Goal: Transaction & Acquisition: Obtain resource

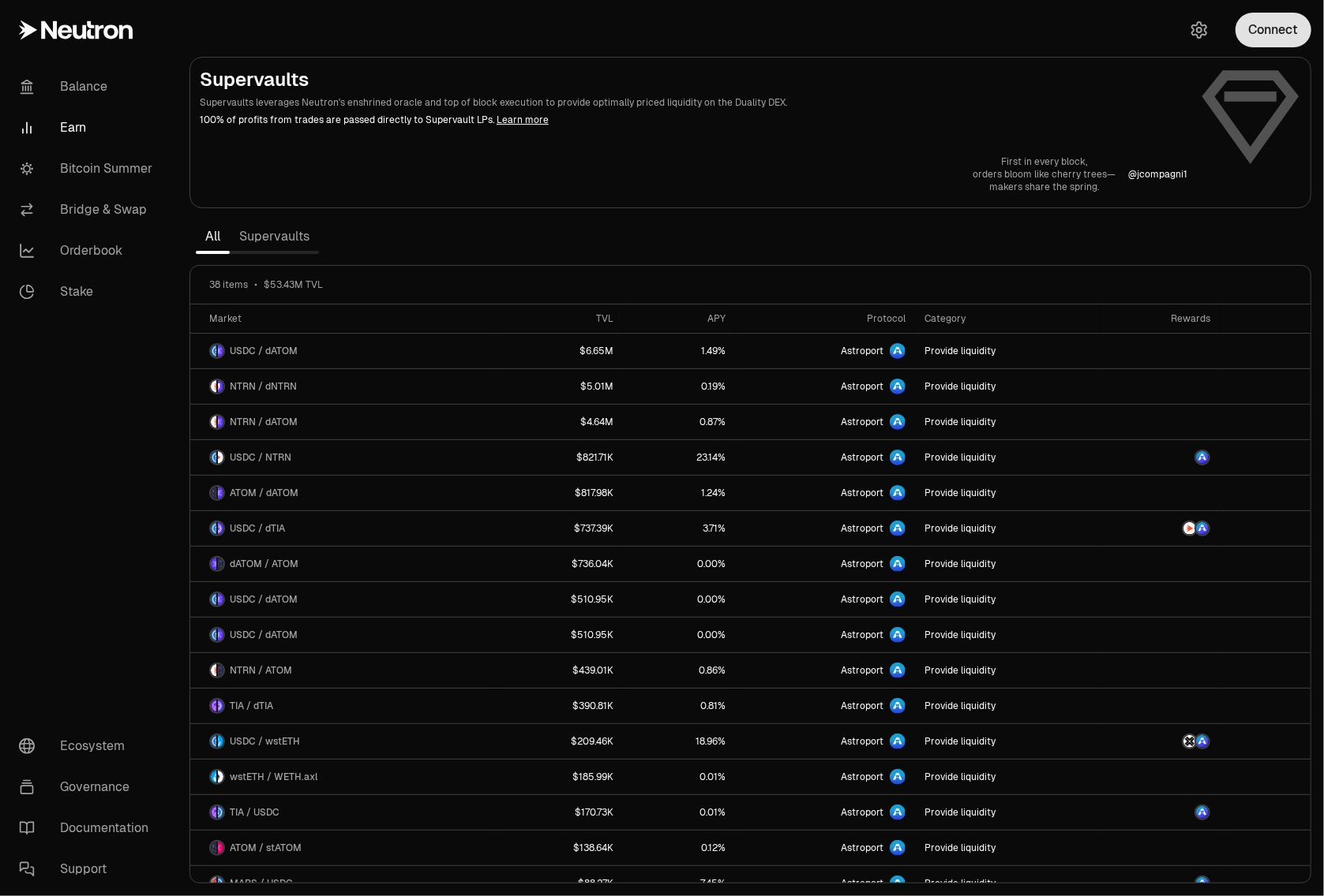
click at [1249, 39] on button "Connect" at bounding box center [1274, 30] width 76 height 35
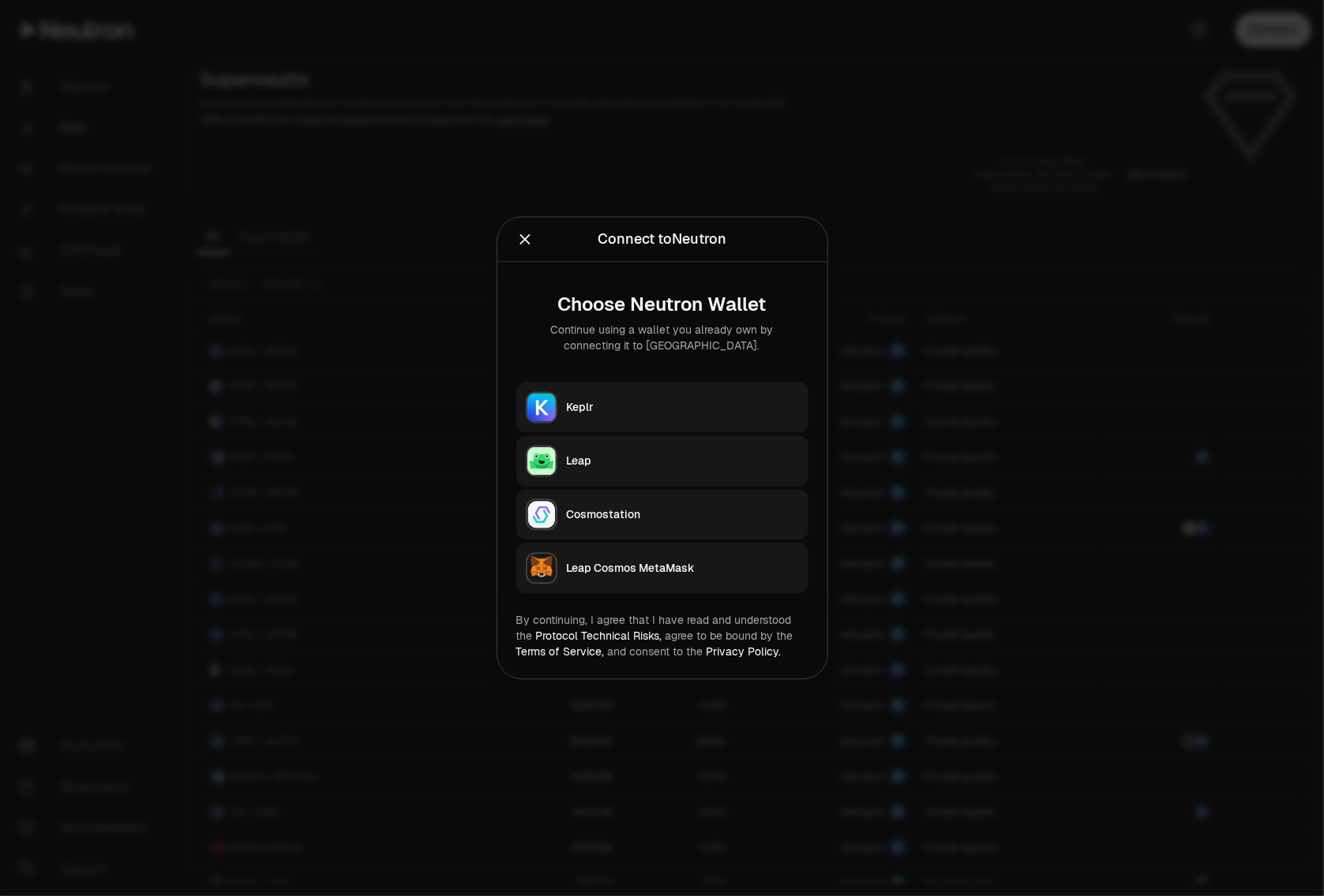
click at [727, 395] on button "Keplr" at bounding box center [662, 407] width 292 height 50
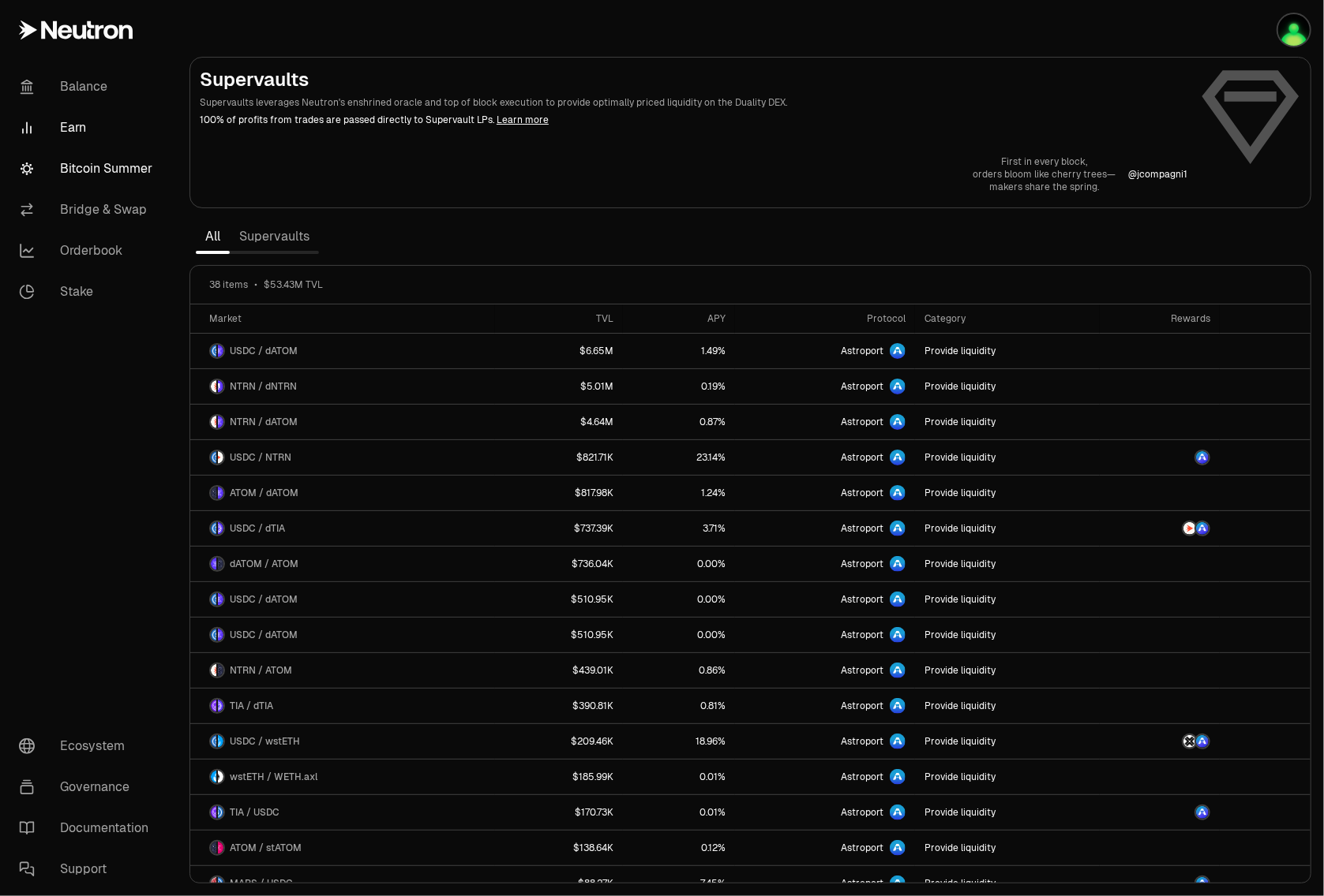
click at [104, 163] on link "Bitcoin Summer" at bounding box center [88, 169] width 164 height 41
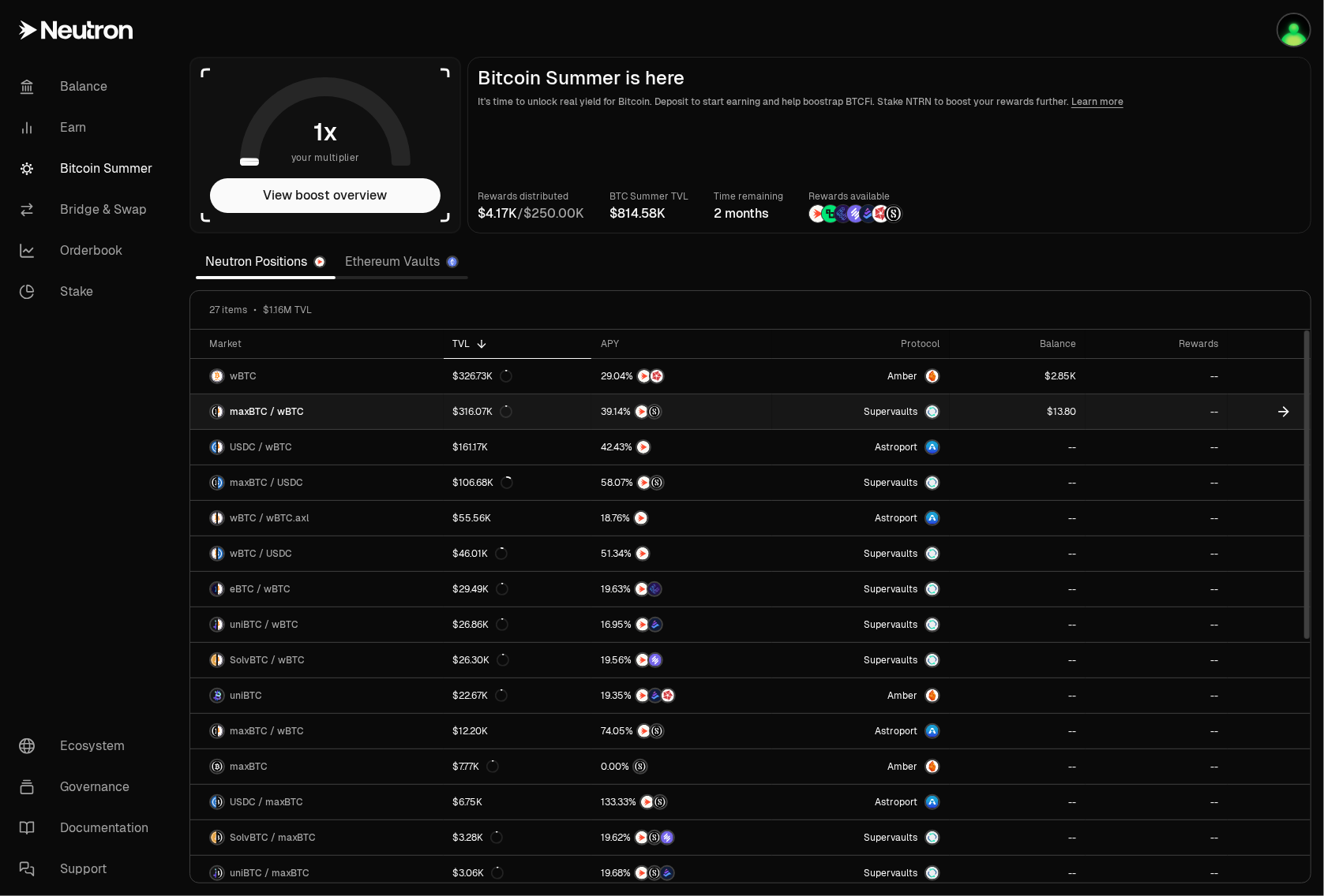
click at [874, 414] on span "Supervaults" at bounding box center [891, 412] width 54 height 13
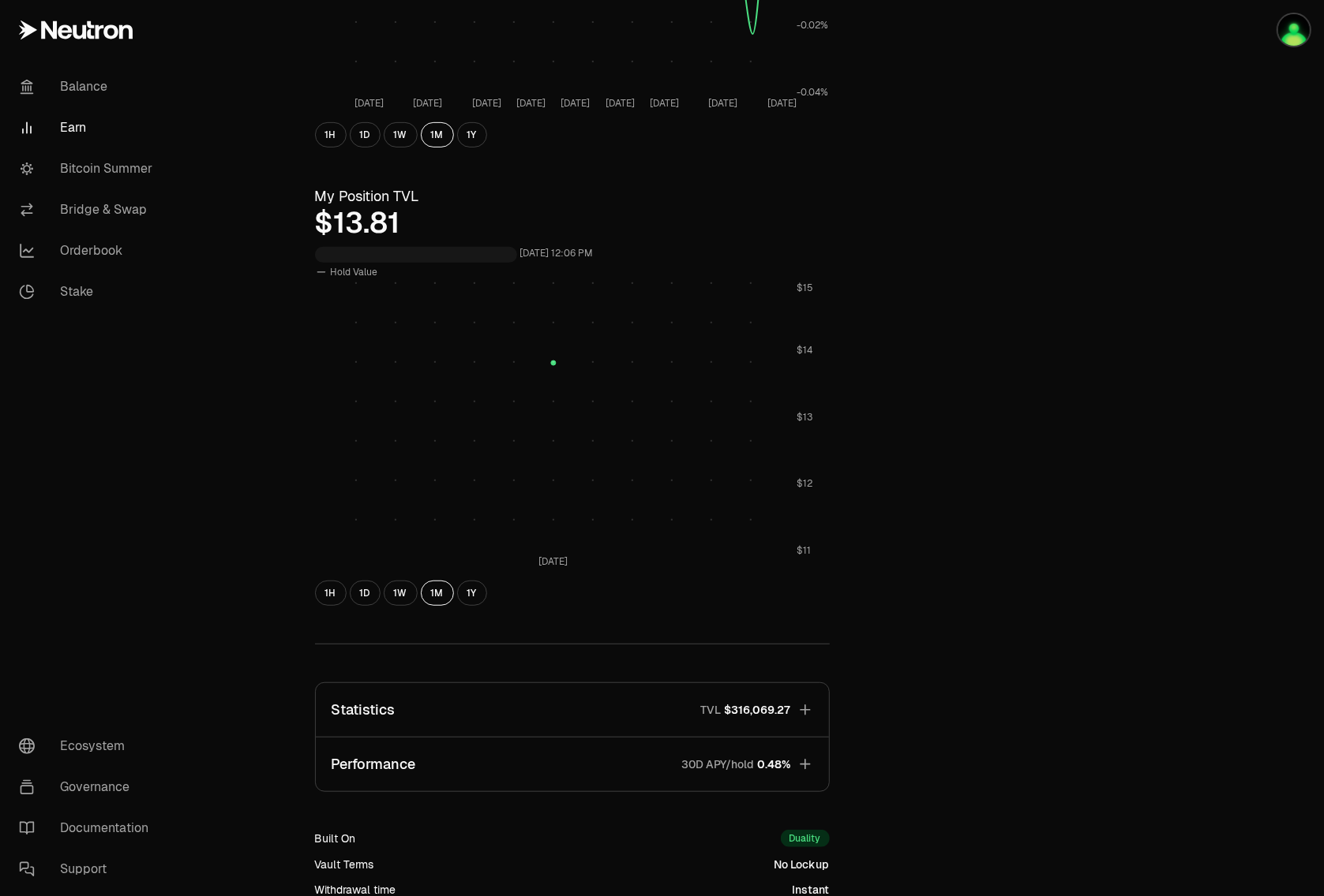
scroll to position [585, 0]
